Goal: Information Seeking & Learning: Learn about a topic

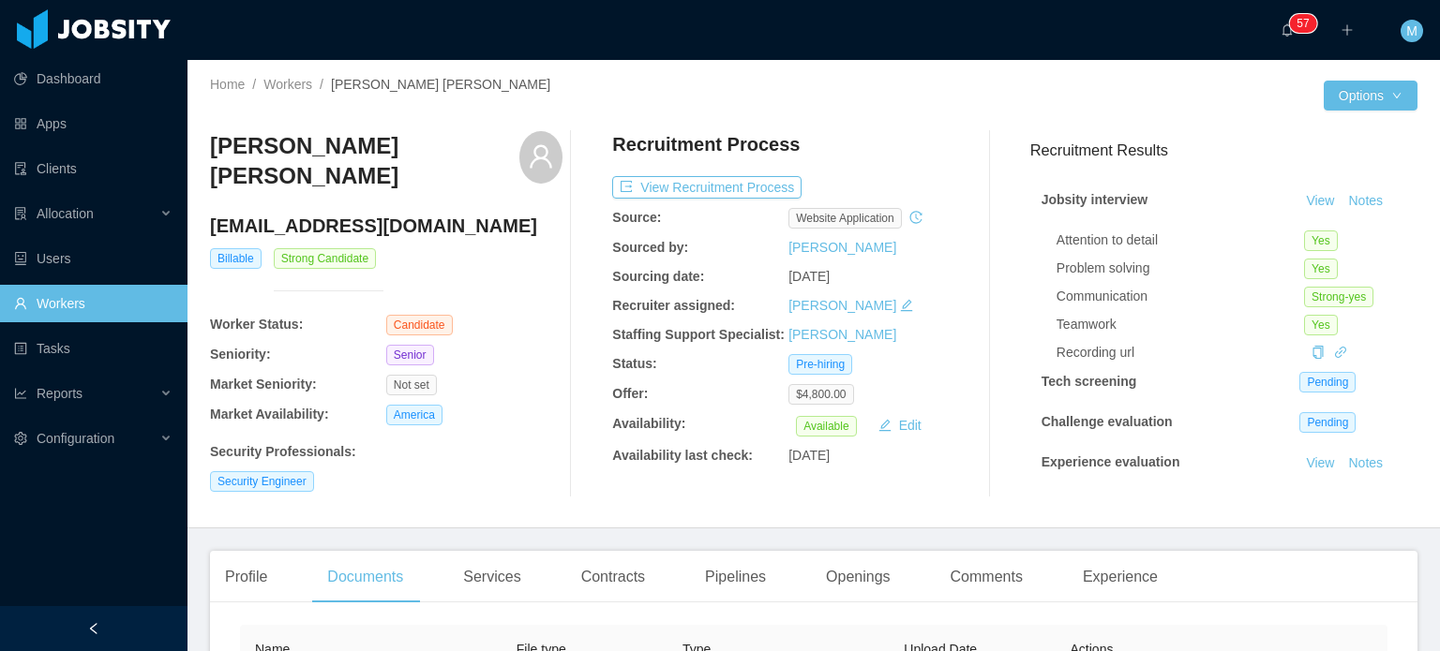
click at [924, 558] on div "Profile Documents Services Contracts Pipelines Openings Comments Experience" at bounding box center [691, 577] width 963 height 52
click at [116, 476] on div "Dashboard Apps Clients Allocation Users Workers Tasks Reports Configuration" at bounding box center [93, 280] width 187 height 561
click at [695, 175] on div "Recruitment Process View Recruitment Process Source: website application Source…" at bounding box center [788, 314] width 352 height 366
click at [695, 187] on button "View Recruitment Process" at bounding box center [706, 187] width 189 height 22
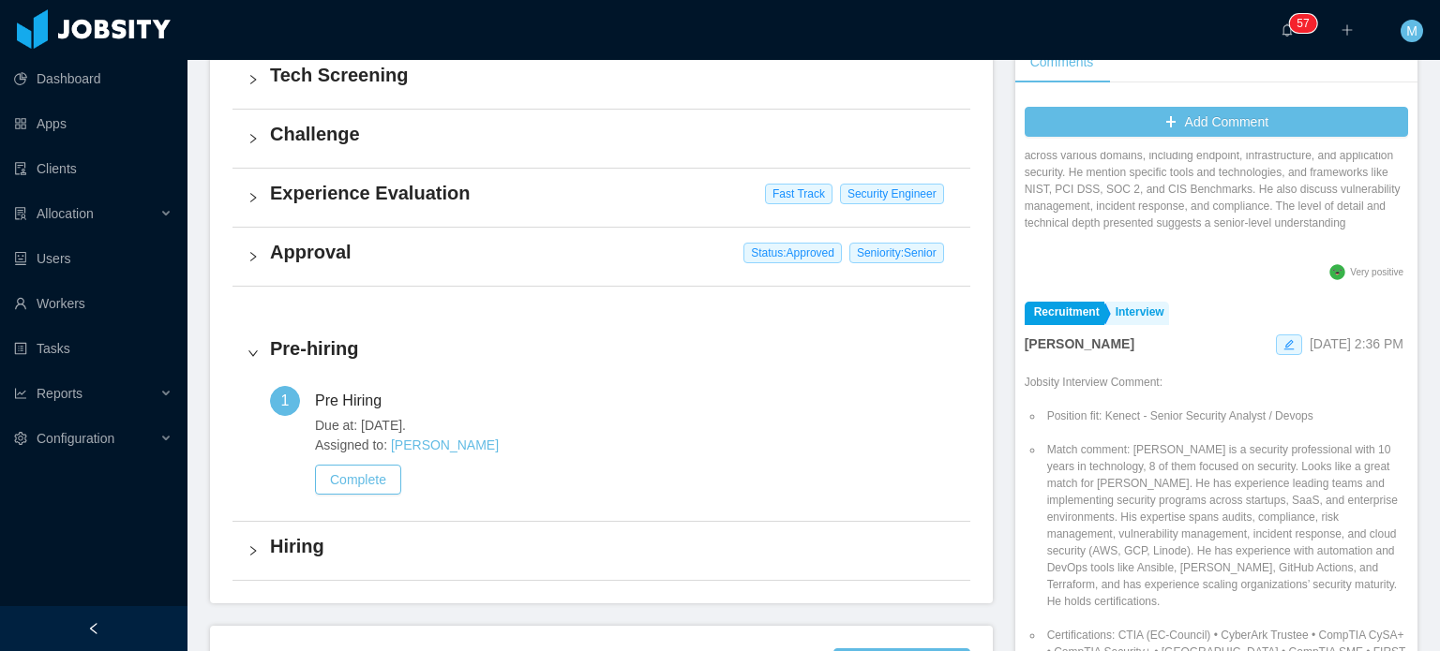
scroll to position [375, 0]
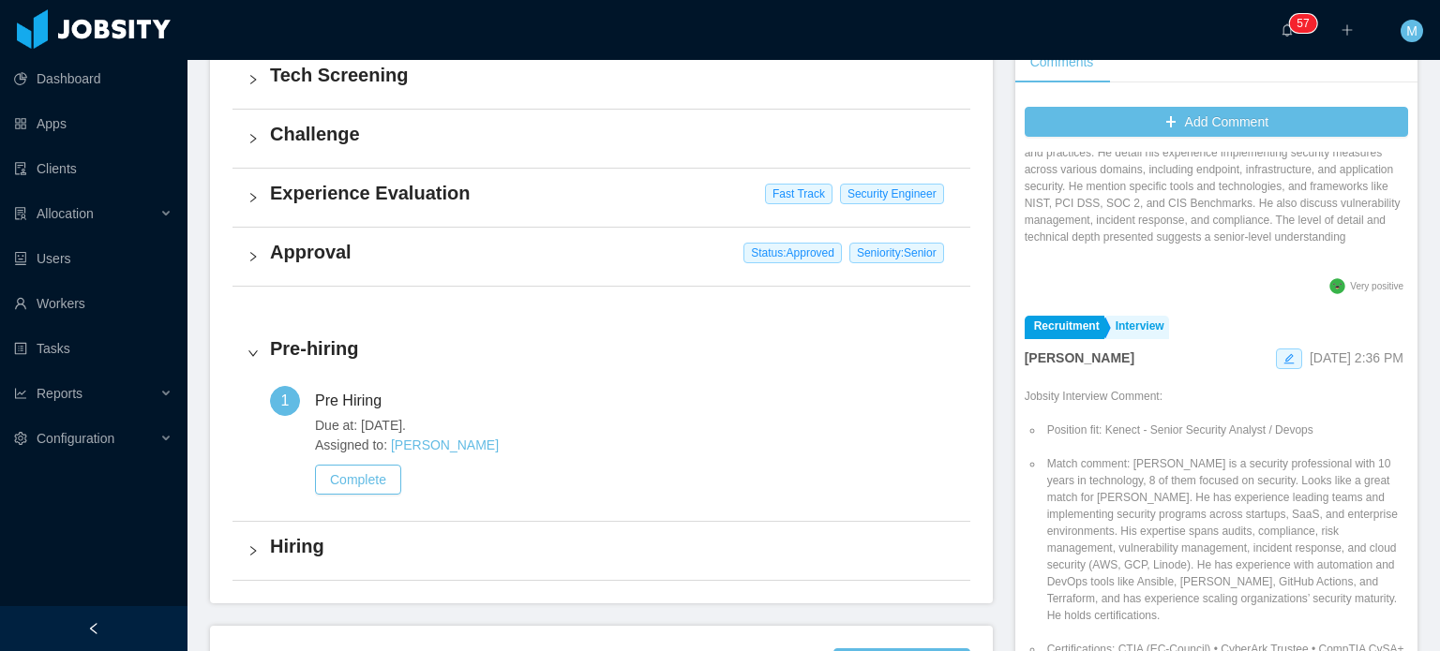
drag, startPoint x: 1037, startPoint y: 428, endPoint x: 1126, endPoint y: 445, distance: 90.6
click at [1087, 460] on li "Match comment: [PERSON_NAME] is a security professional with 10 years in techno…" at bounding box center [1225, 540] width 365 height 169
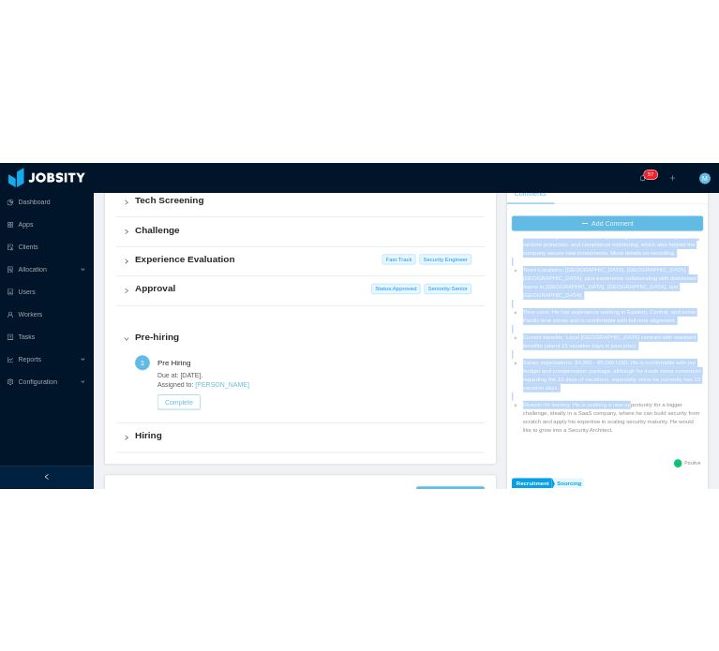
scroll to position [2062, 0]
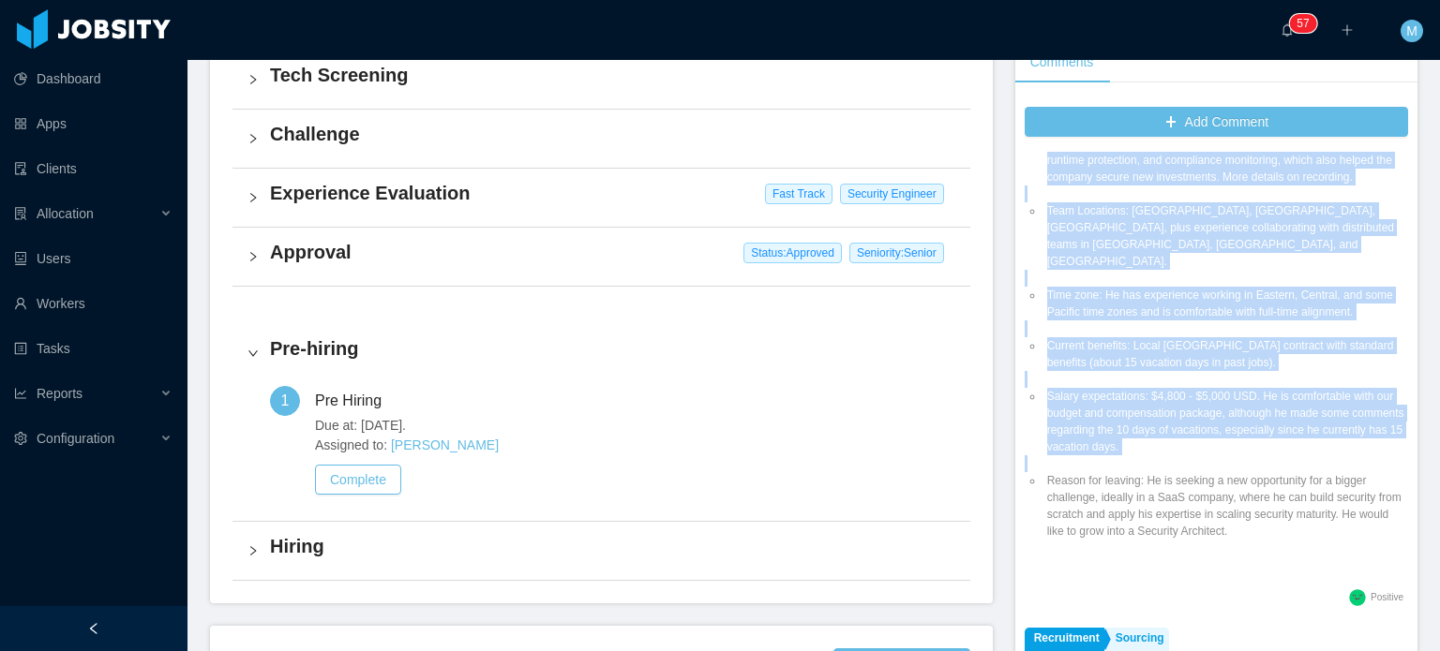
drag, startPoint x: 1043, startPoint y: 461, endPoint x: 1322, endPoint y: 530, distance: 287.6
copy ul "Lorem ipsumdo: Sitame co a elitsedd eiusmodtempo inci 88 utlab et doloremagn, 1…"
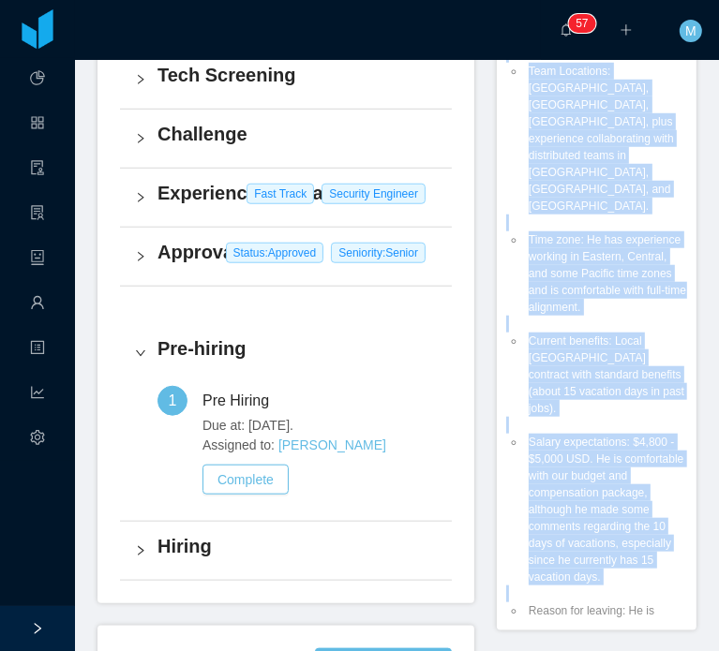
scroll to position [703, 0]
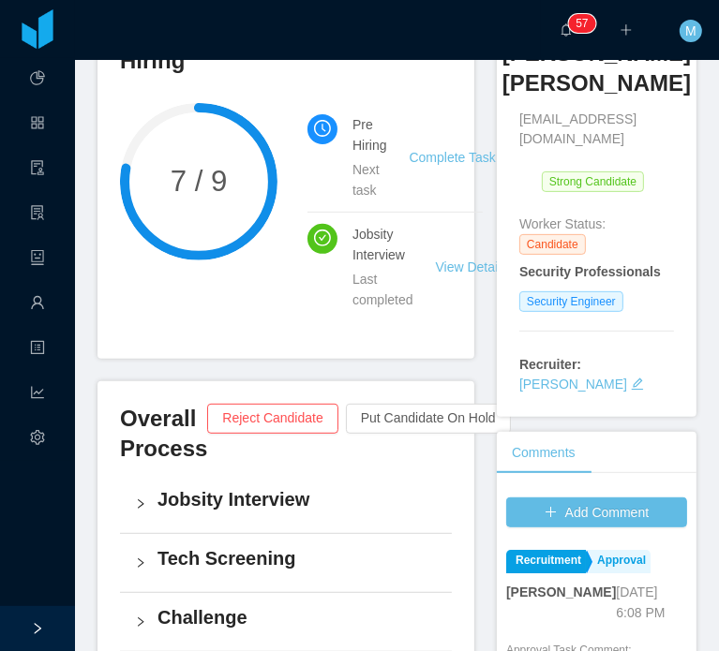
scroll to position [234, 0]
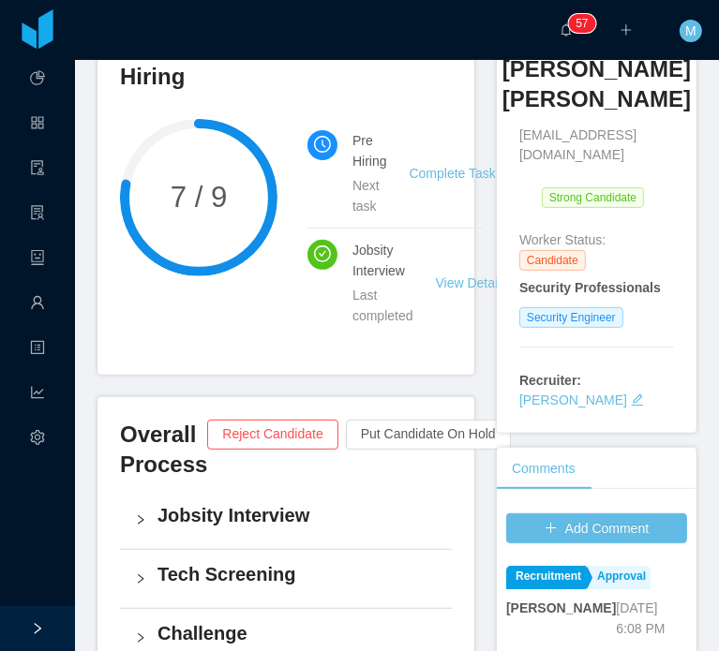
click at [604, 98] on h3 "[PERSON_NAME] [PERSON_NAME]" at bounding box center [596, 84] width 188 height 61
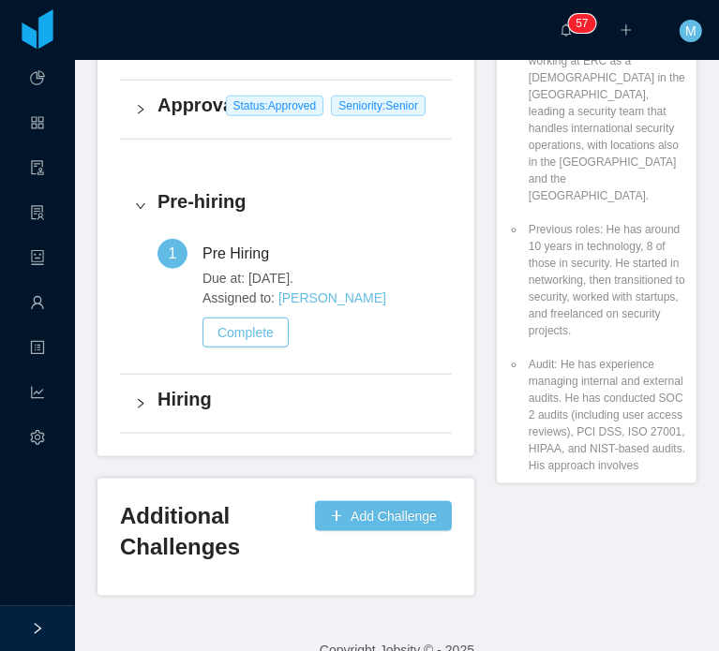
scroll to position [1593, 0]
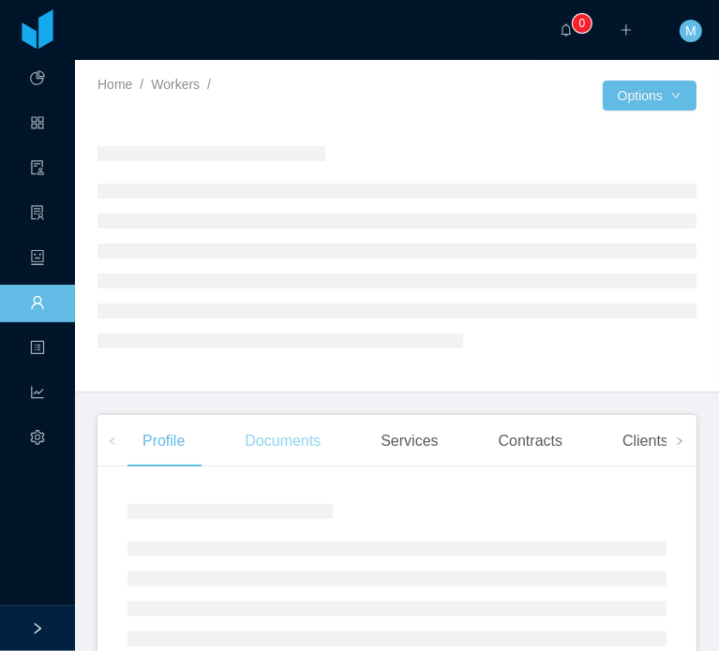
click at [291, 423] on div "Documents" at bounding box center [283, 441] width 106 height 52
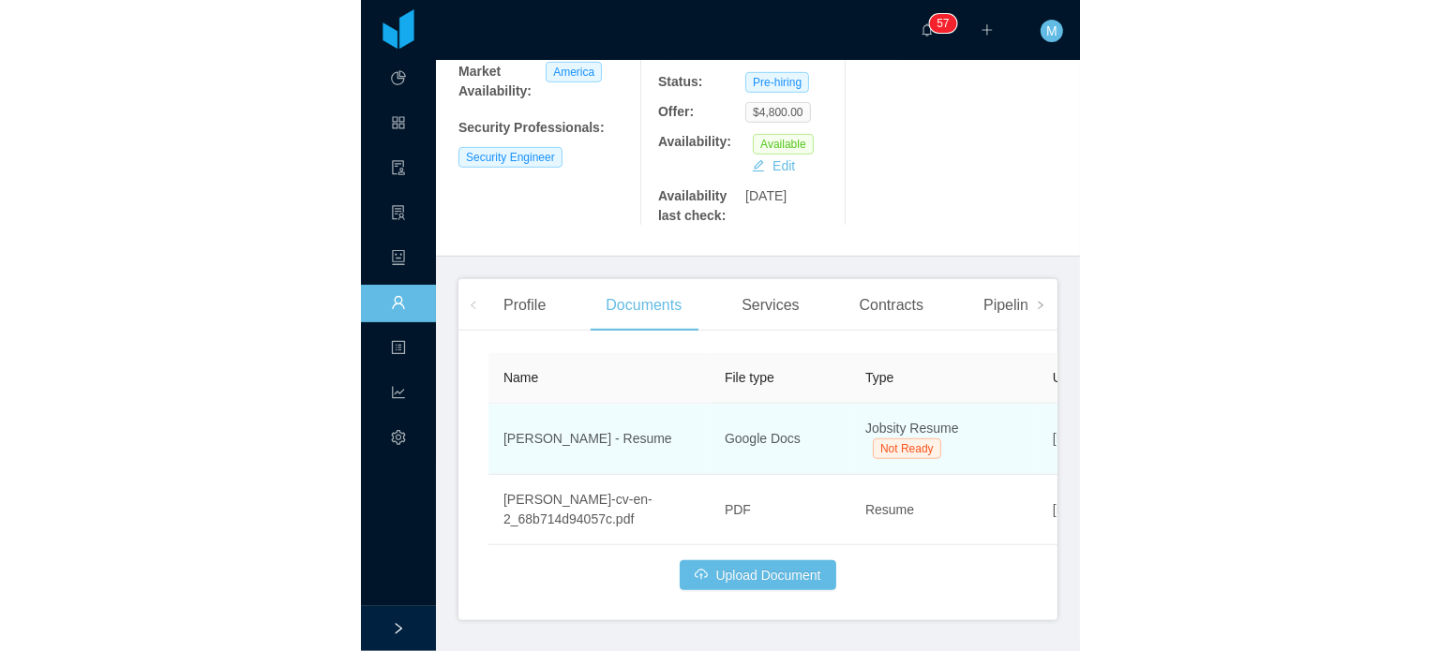
scroll to position [470, 0]
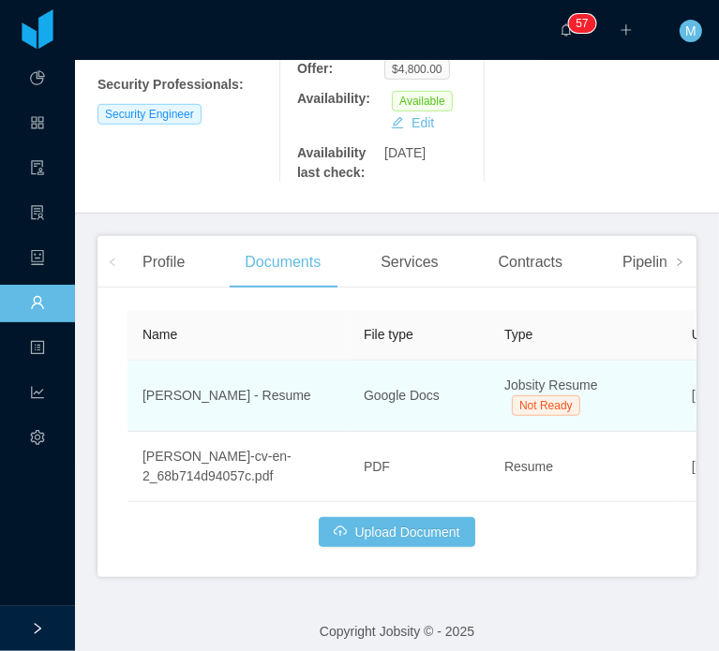
click at [590, 391] on span "Jobsity Resume" at bounding box center [551, 385] width 94 height 15
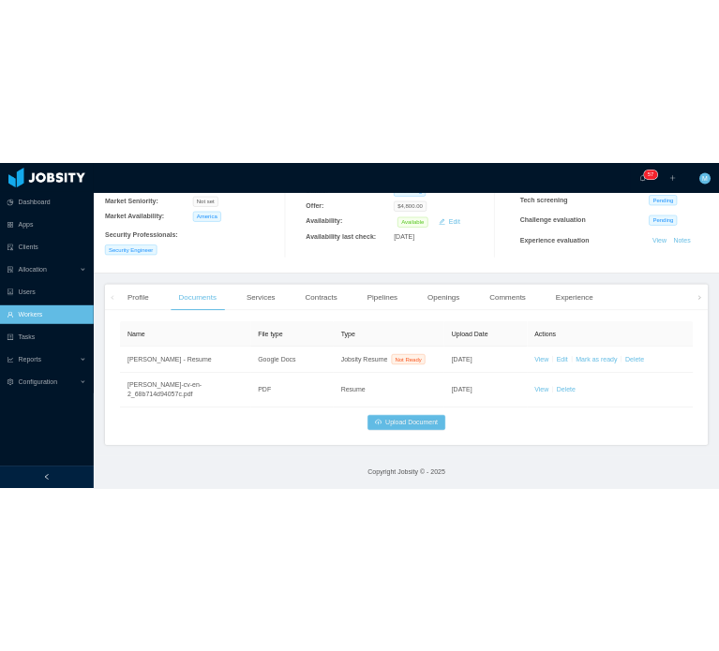
scroll to position [307, 0]
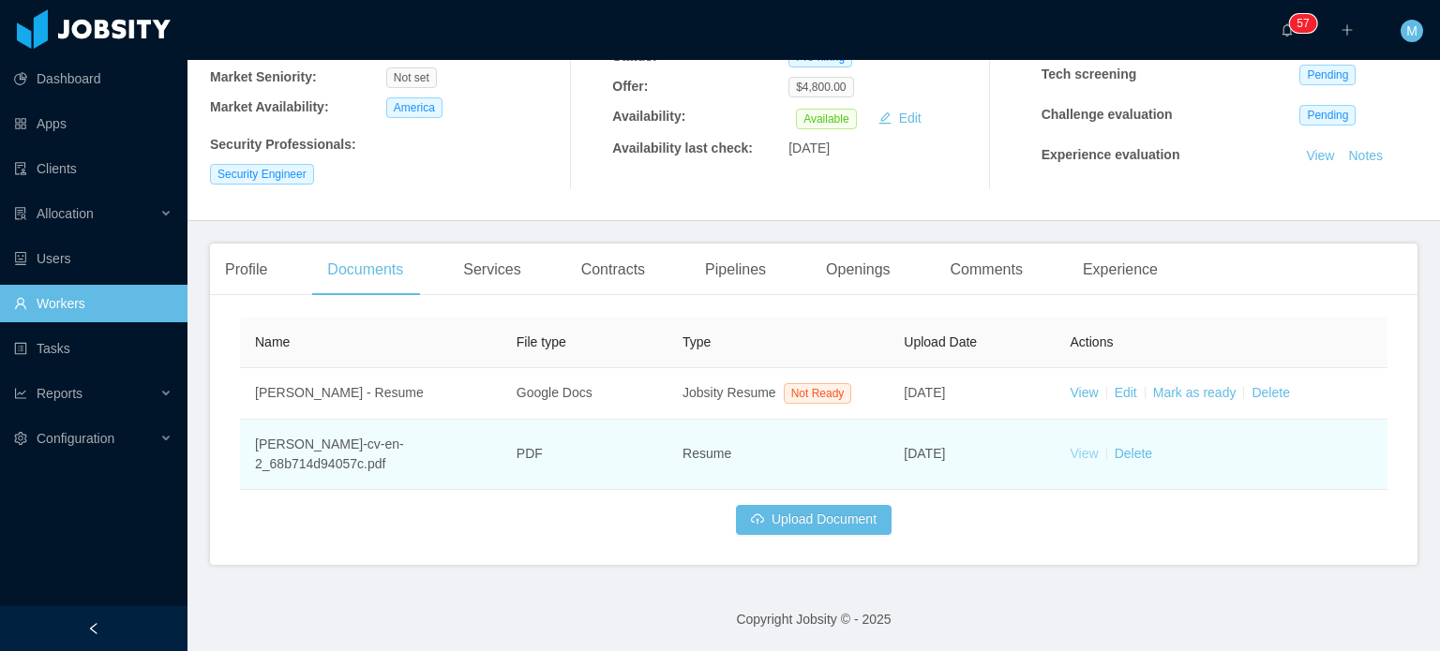
click at [718, 453] on link "View" at bounding box center [1084, 453] width 28 height 15
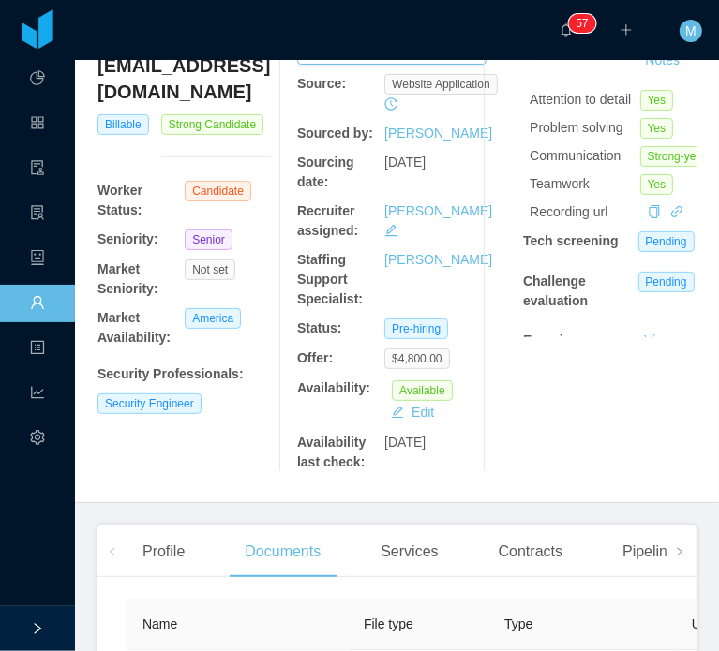
scroll to position [160, 0]
